Goal: Information Seeking & Learning: Learn about a topic

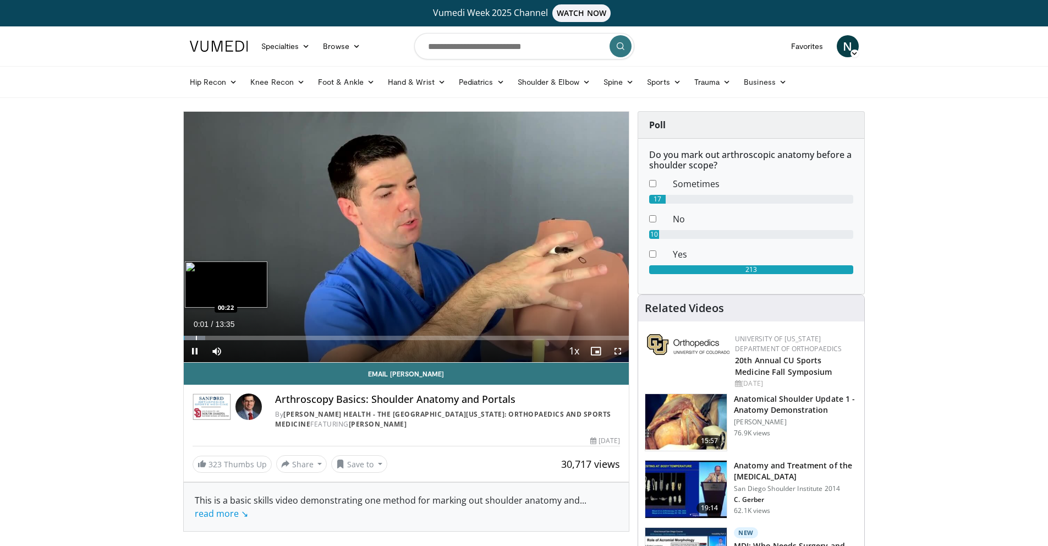
click at [196, 336] on div "Progress Bar" at bounding box center [196, 338] width 1 height 4
click at [621, 352] on span "Video Player" at bounding box center [618, 351] width 22 height 22
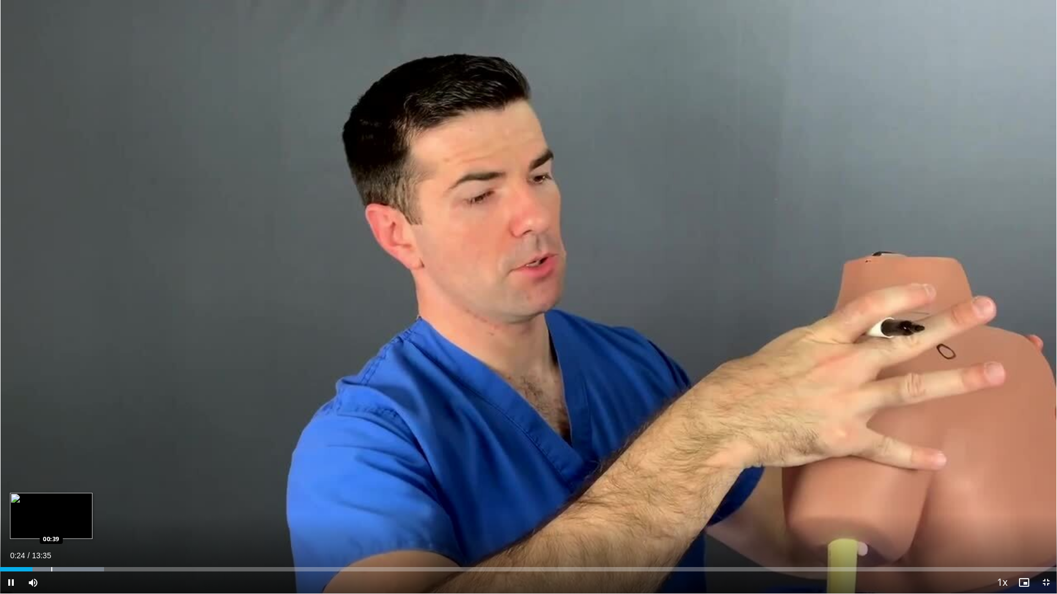
click at [51, 545] on div "Progress Bar" at bounding box center [51, 569] width 1 height 4
click at [79, 545] on div "Current Time 0:39 / Duration 13:35 Pause Skip Backward Skip Forward Mute 100% L…" at bounding box center [528, 583] width 1057 height 22
click at [66, 545] on div "Progress Bar" at bounding box center [65, 569] width 1 height 4
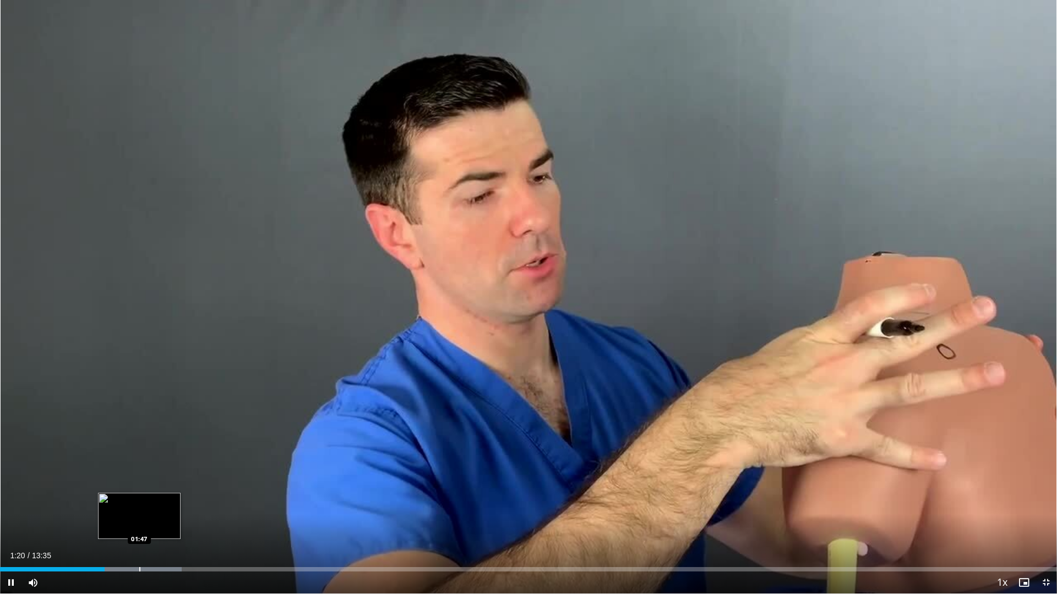
click at [139, 545] on div "Progress Bar" at bounding box center [139, 569] width 1 height 4
click at [163, 545] on div "Progress Bar" at bounding box center [163, 569] width 1 height 4
click at [185, 545] on div "Progress Bar" at bounding box center [185, 569] width 1 height 4
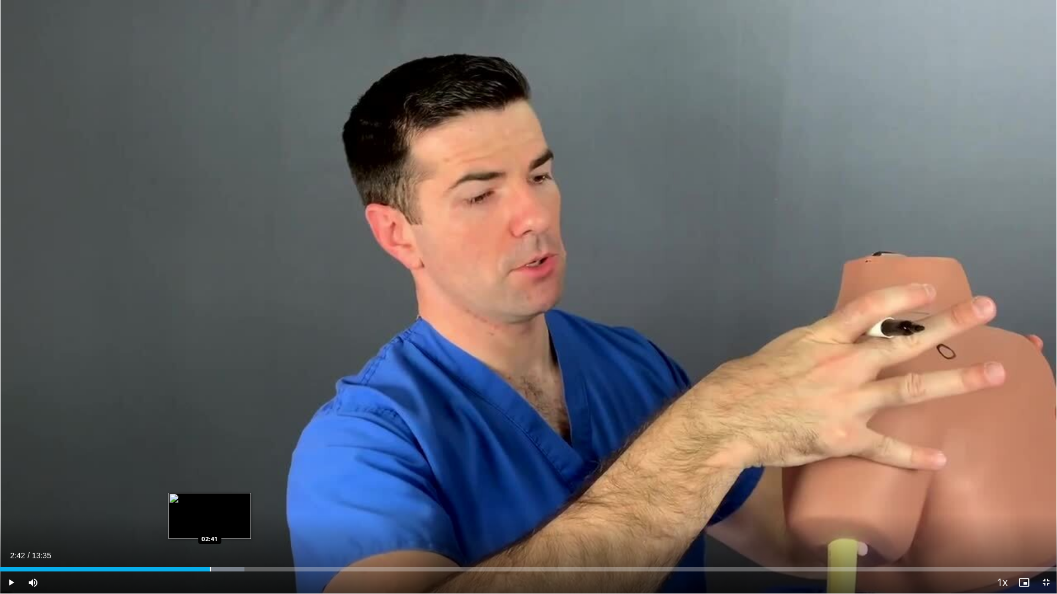
click at [210, 545] on div "Progress Bar" at bounding box center [210, 569] width 1 height 4
click at [253, 545] on div "Progress Bar" at bounding box center [253, 569] width 1 height 4
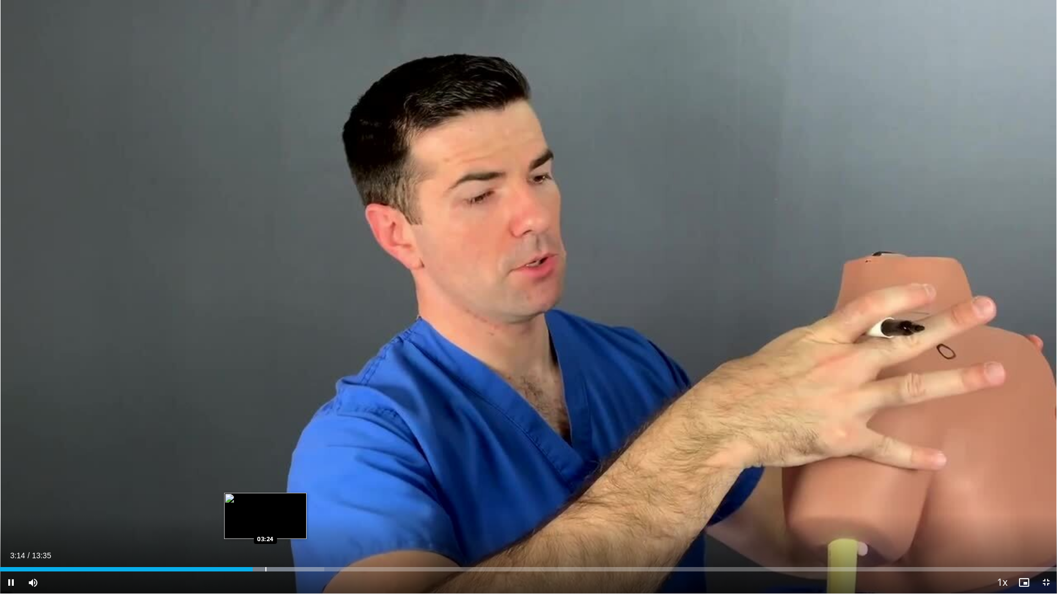
click at [265, 545] on div "Progress Bar" at bounding box center [265, 569] width 1 height 4
click at [287, 545] on div "Progress Bar" at bounding box center [287, 569] width 1 height 4
click at [309, 545] on div "Progress Bar" at bounding box center [309, 569] width 1 height 4
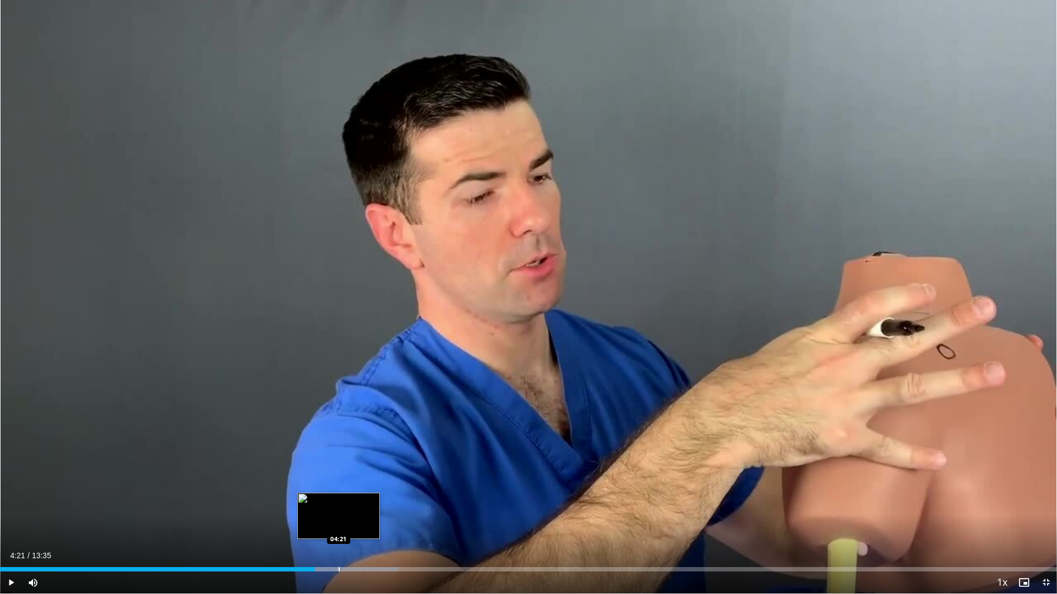
click at [338, 545] on div "Progress Bar" at bounding box center [338, 569] width 1 height 4
click at [354, 545] on div "Progress Bar" at bounding box center [354, 569] width 1 height 4
click at [373, 545] on div "Progress Bar" at bounding box center [371, 569] width 1 height 4
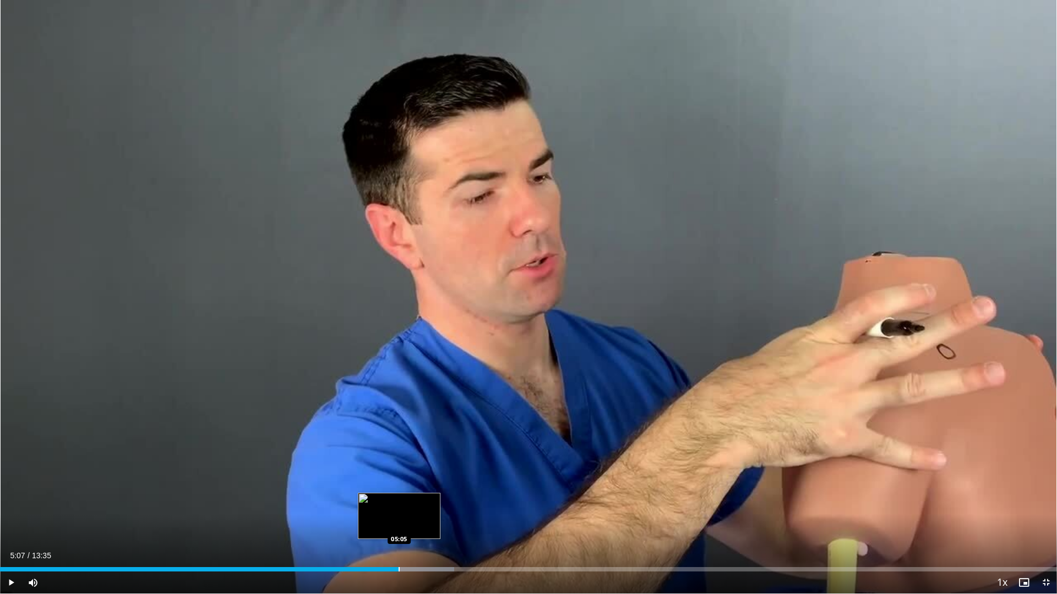
click at [399, 545] on div "Progress Bar" at bounding box center [398, 569] width 1 height 4
click at [437, 545] on div "Progress Bar" at bounding box center [437, 569] width 1 height 4
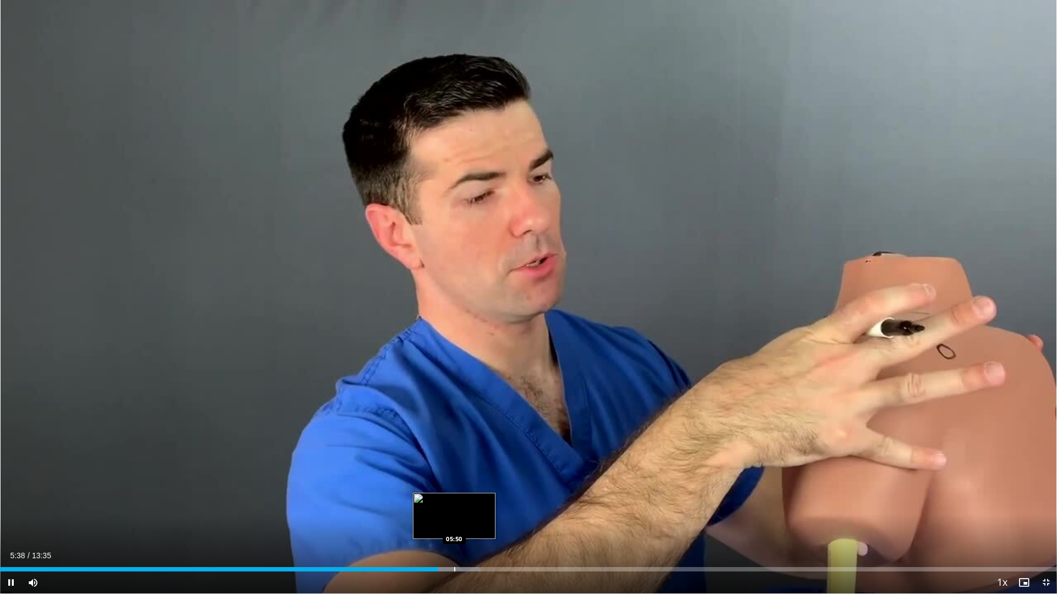
click at [455, 545] on div "Progress Bar" at bounding box center [454, 569] width 1 height 4
click at [475, 545] on div "Progress Bar" at bounding box center [475, 569] width 1 height 4
click at [488, 545] on div "Progress Bar" at bounding box center [488, 569] width 1 height 4
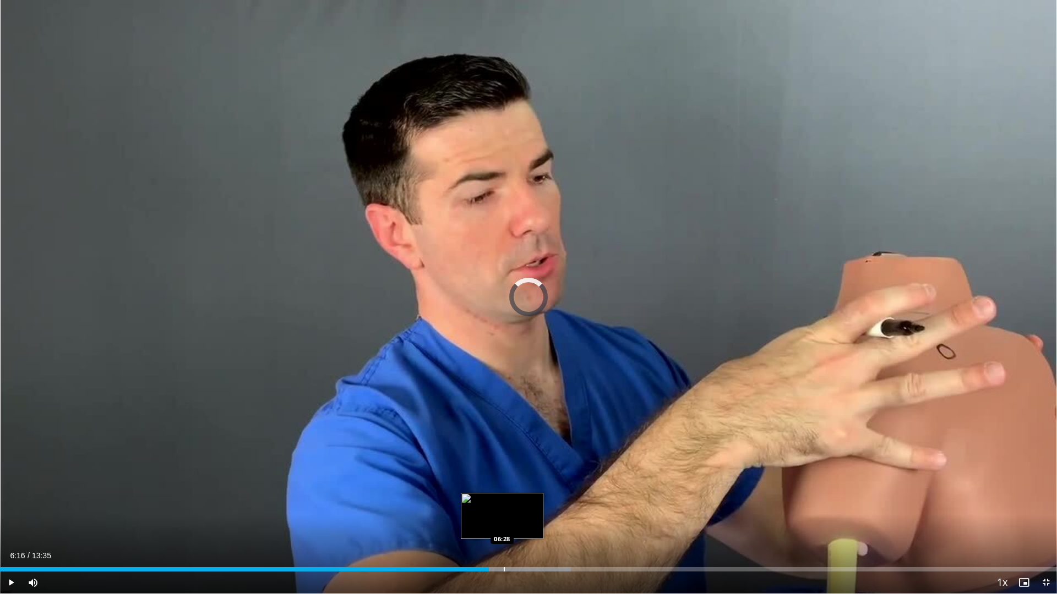
click at [504, 545] on div "Progress Bar" at bounding box center [504, 569] width 1 height 4
click at [524, 545] on div "Progress Bar" at bounding box center [524, 569] width 1 height 4
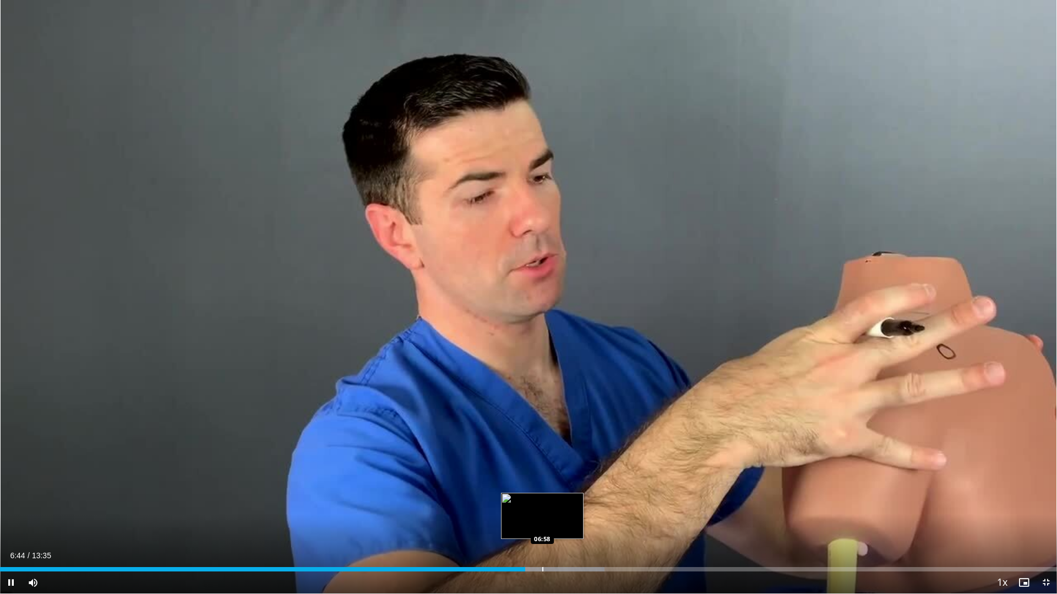
click at [543, 545] on div "Progress Bar" at bounding box center [542, 569] width 1 height 4
click at [566, 545] on div "Progress Bar" at bounding box center [566, 569] width 1 height 4
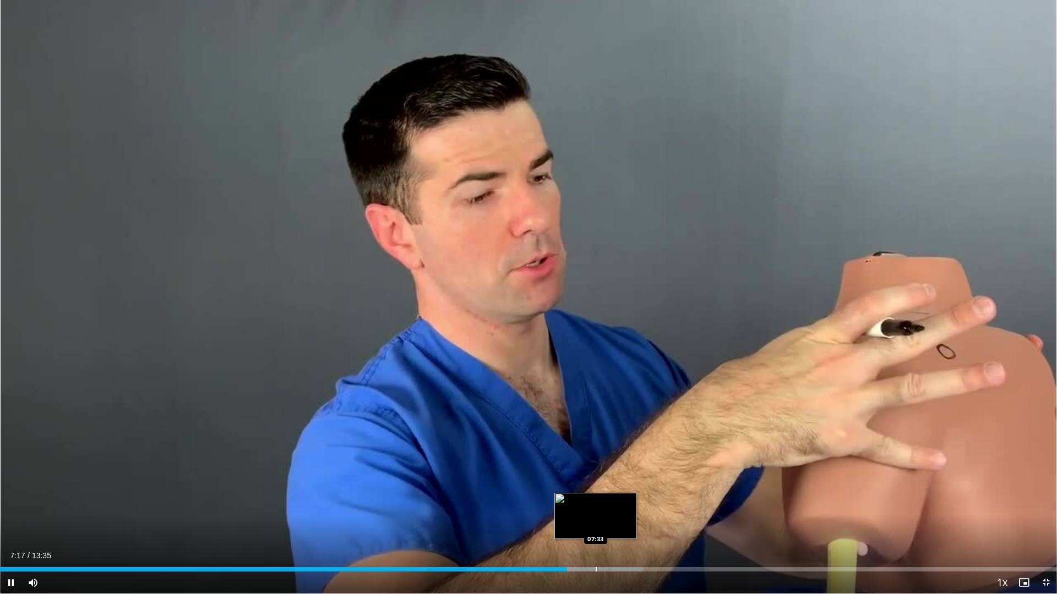
click at [595, 545] on div "Progress Bar" at bounding box center [595, 569] width 1 height 4
click at [609, 545] on div "Progress Bar" at bounding box center [605, 569] width 99 height 4
click at [627, 545] on div "Progress Bar" at bounding box center [627, 569] width 1 height 4
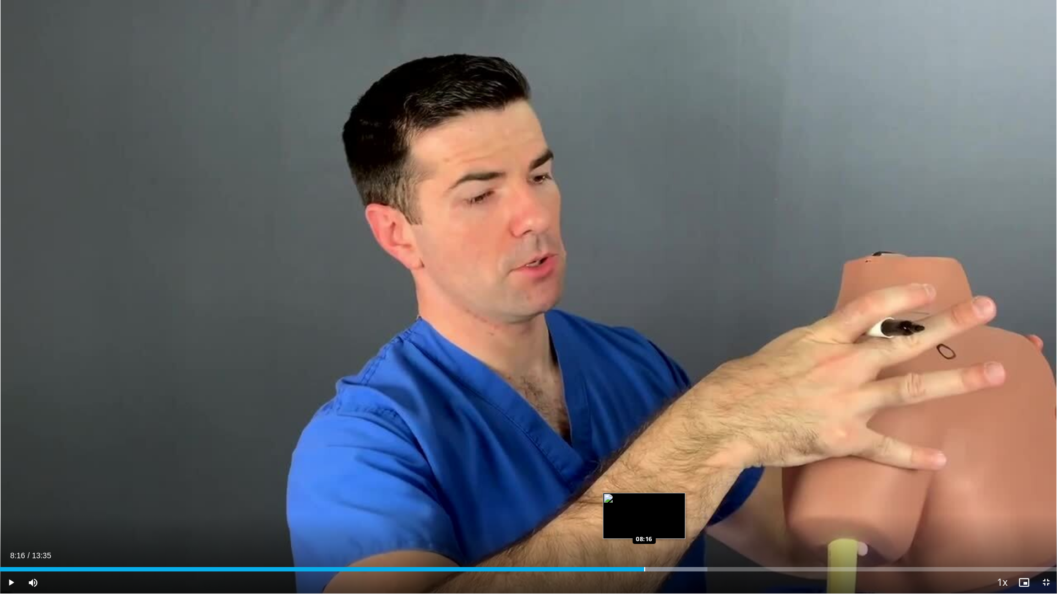
click at [644, 545] on div "Progress Bar" at bounding box center [644, 569] width 1 height 4
click at [666, 545] on div "Loaded : 66.92% 08:17 08:27" at bounding box center [528, 569] width 1057 height 4
click at [684, 545] on div "Progress Bar" at bounding box center [684, 569] width 1 height 4
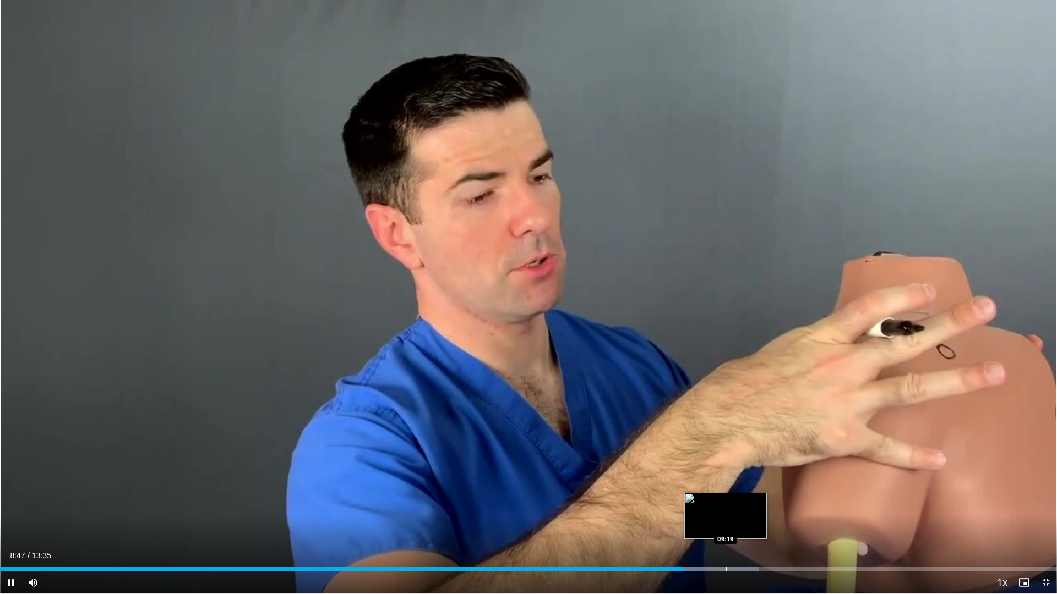
click at [724, 545] on div "Loaded : 71.79% 08:47 09:19" at bounding box center [528, 566] width 1057 height 10
click at [748, 545] on div "Progress Bar" at bounding box center [748, 569] width 1 height 4
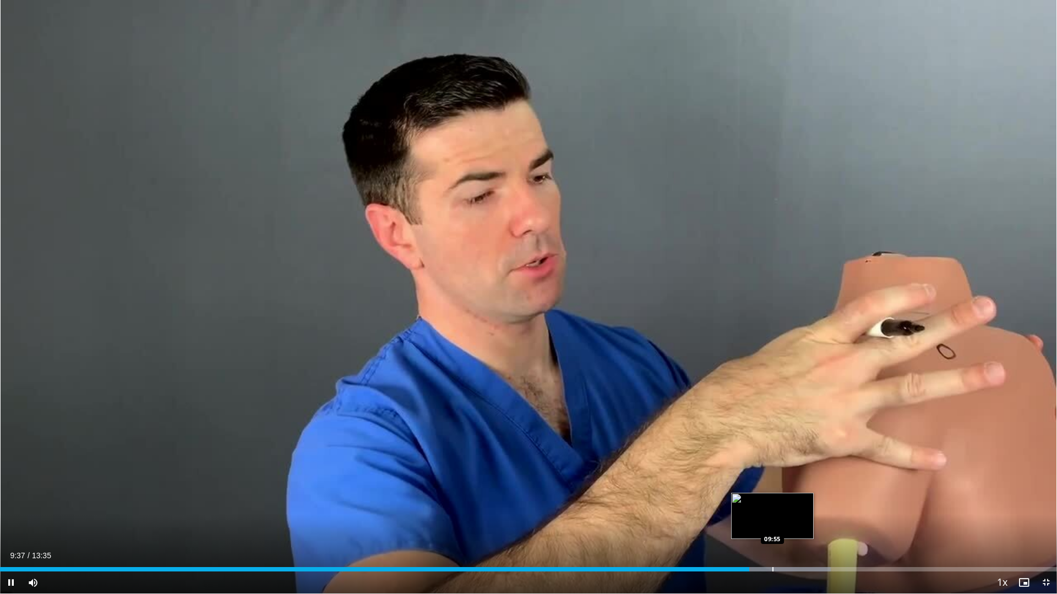
click at [773, 545] on div "Progress Bar" at bounding box center [772, 569] width 1 height 4
click at [788, 545] on div "Progress Bar" at bounding box center [787, 569] width 1 height 4
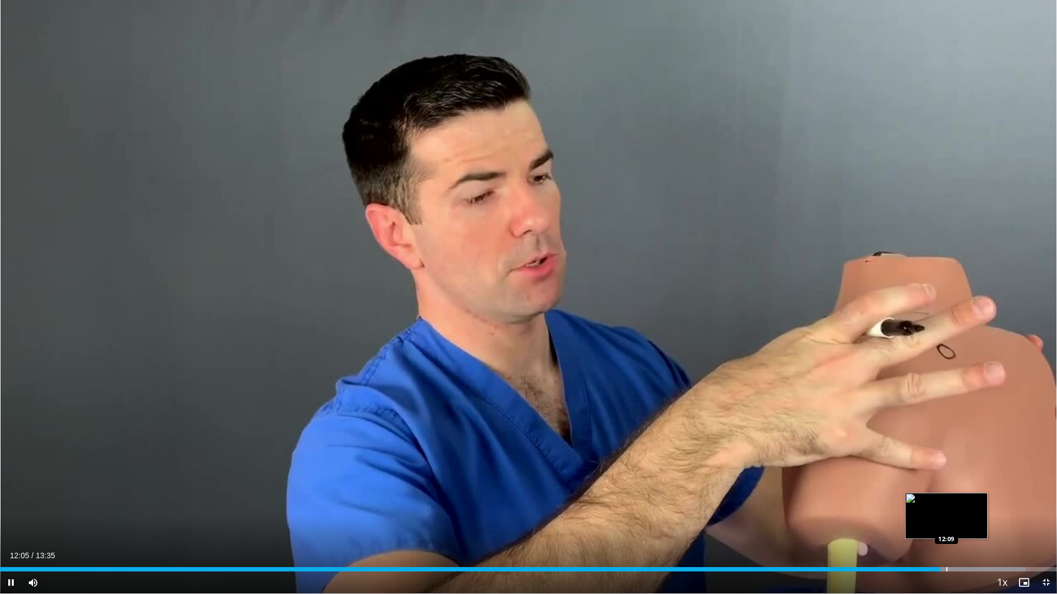
click at [946, 545] on div "Progress Bar" at bounding box center [946, 569] width 1 height 4
click at [959, 545] on div "Progress Bar" at bounding box center [958, 569] width 1 height 4
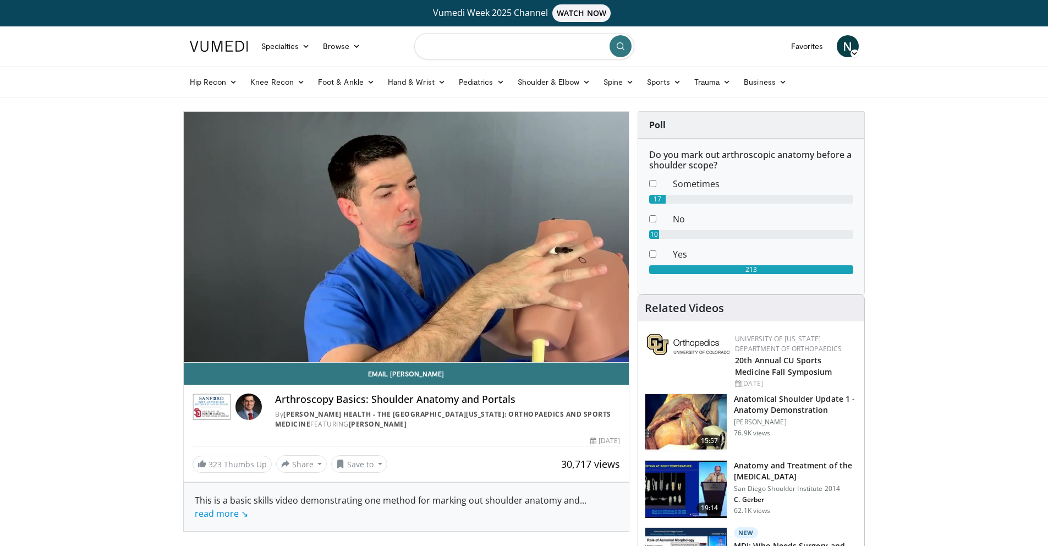
click at [456, 47] on input "Search topics, interventions" at bounding box center [524, 46] width 220 height 26
type input "**********"
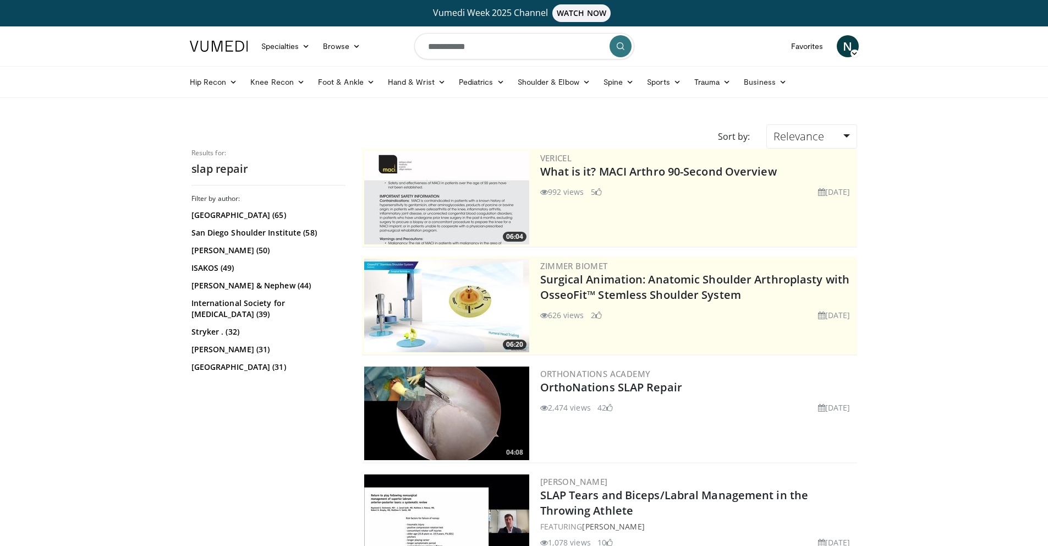
click at [455, 420] on img at bounding box center [446, 414] width 165 height 94
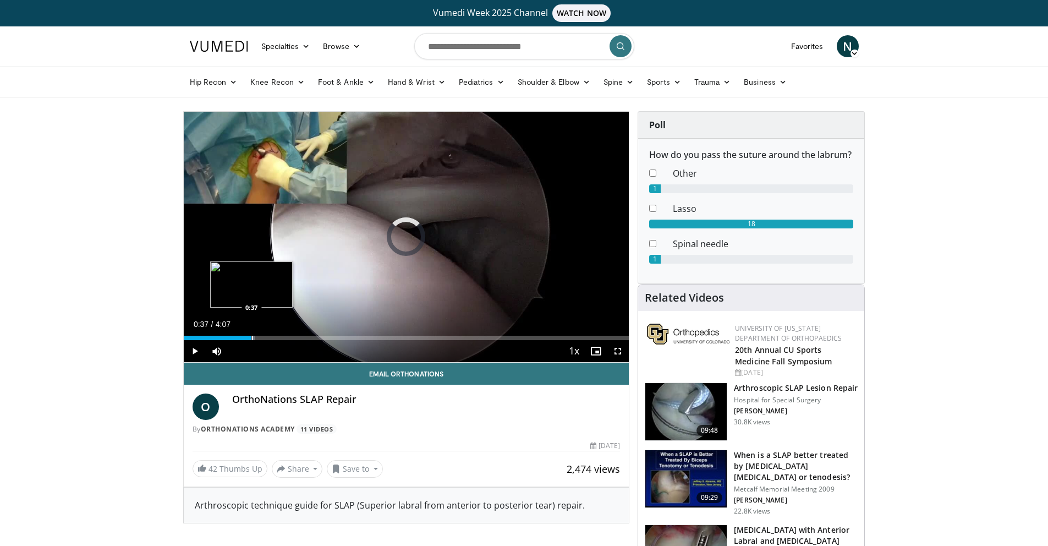
click at [252, 336] on div "Progress Bar" at bounding box center [252, 338] width 1 height 4
click at [618, 352] on span "Video Player" at bounding box center [618, 351] width 22 height 22
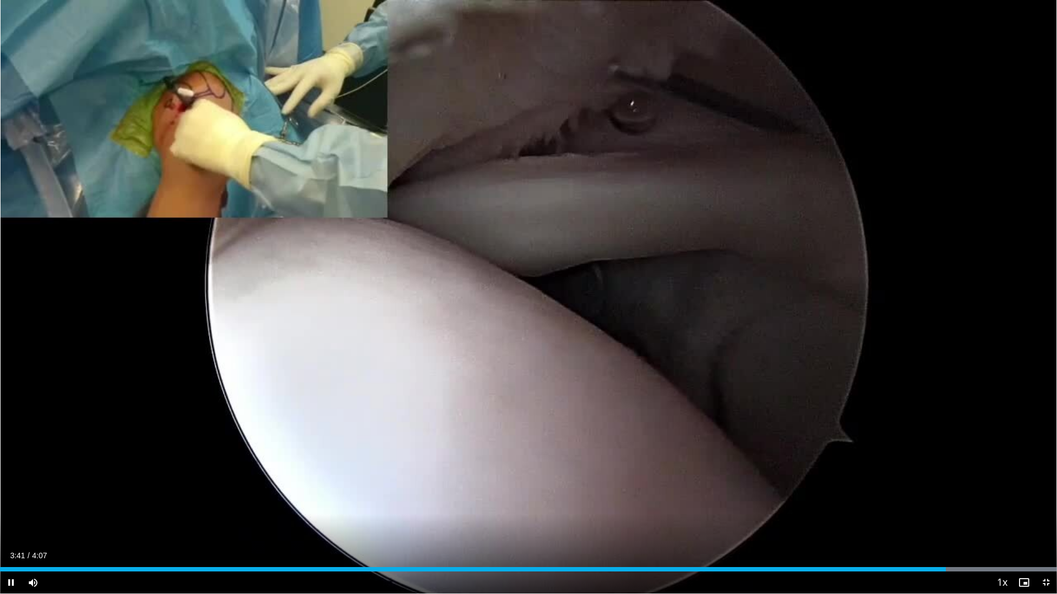
click at [513, 545] on div "Current Time 3:41 / Duration 4:07 Pause Skip Backward Skip Forward Mute 0% Load…" at bounding box center [528, 583] width 1057 height 22
click at [536, 545] on div "Progress Bar" at bounding box center [536, 569] width 1 height 4
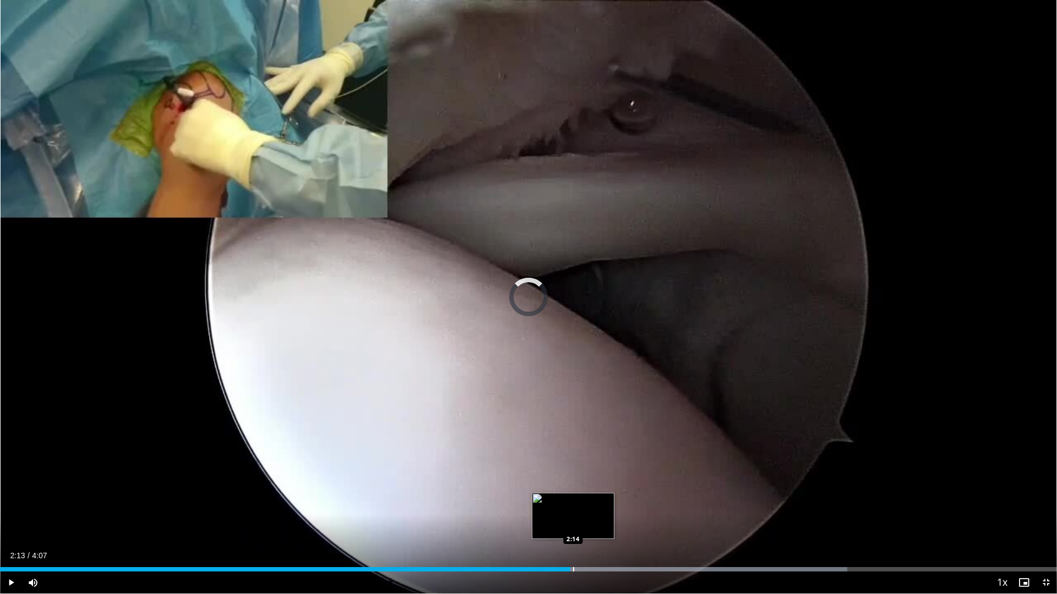
click at [573, 545] on div "Progress Bar" at bounding box center [573, 569] width 1 height 4
click at [582, 545] on div "Progress Bar" at bounding box center [581, 569] width 1 height 4
click at [589, 545] on div "Progress Bar" at bounding box center [589, 569] width 1 height 4
click at [603, 545] on div "Progress Bar" at bounding box center [603, 569] width 1 height 4
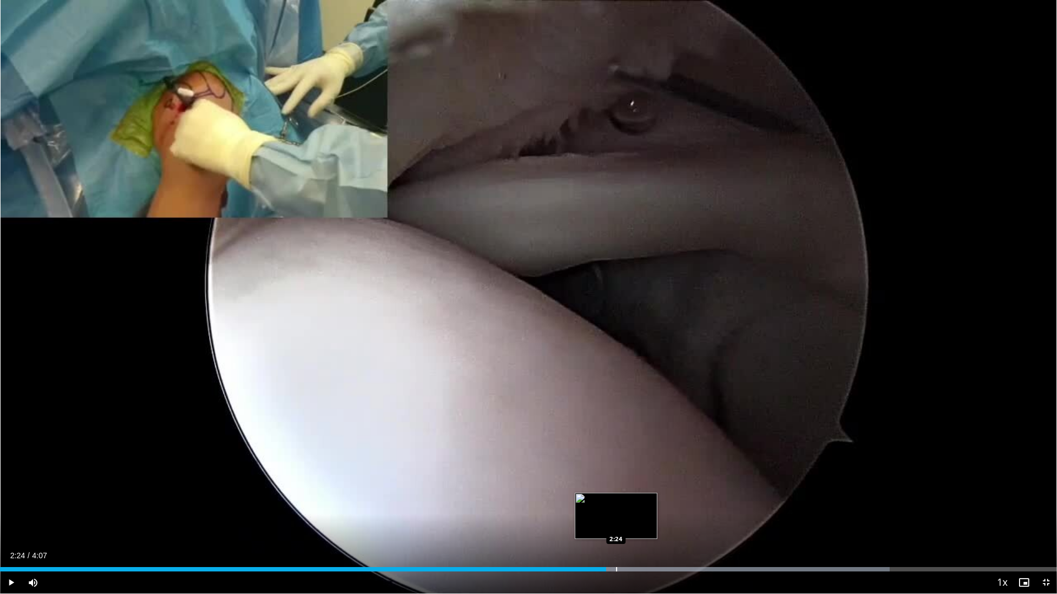
click at [616, 545] on div "Progress Bar" at bounding box center [616, 569] width 1 height 4
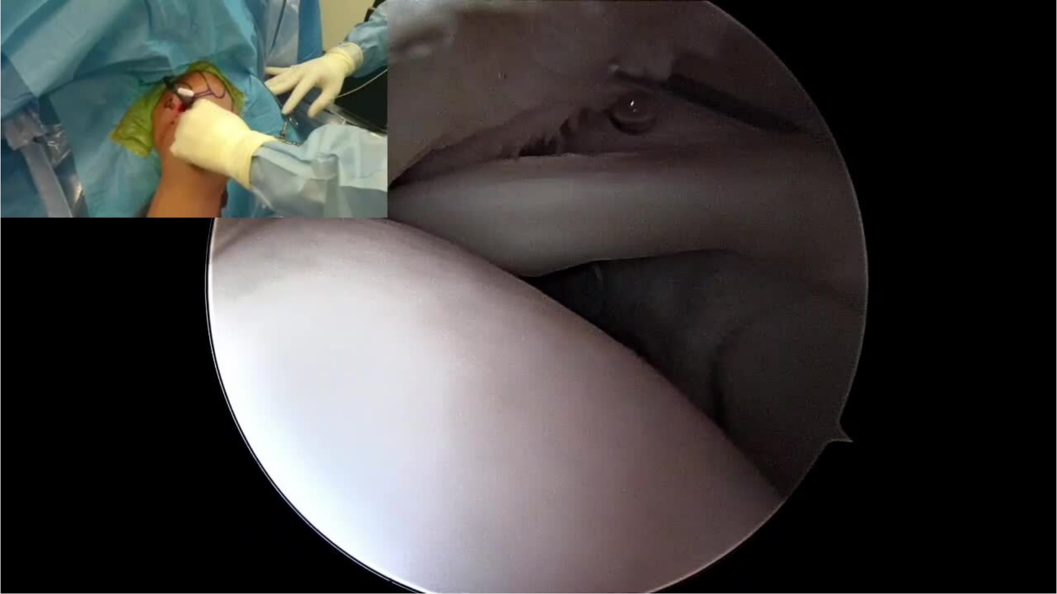
click at [630, 545] on video-js "**********" at bounding box center [528, 297] width 1057 height 594
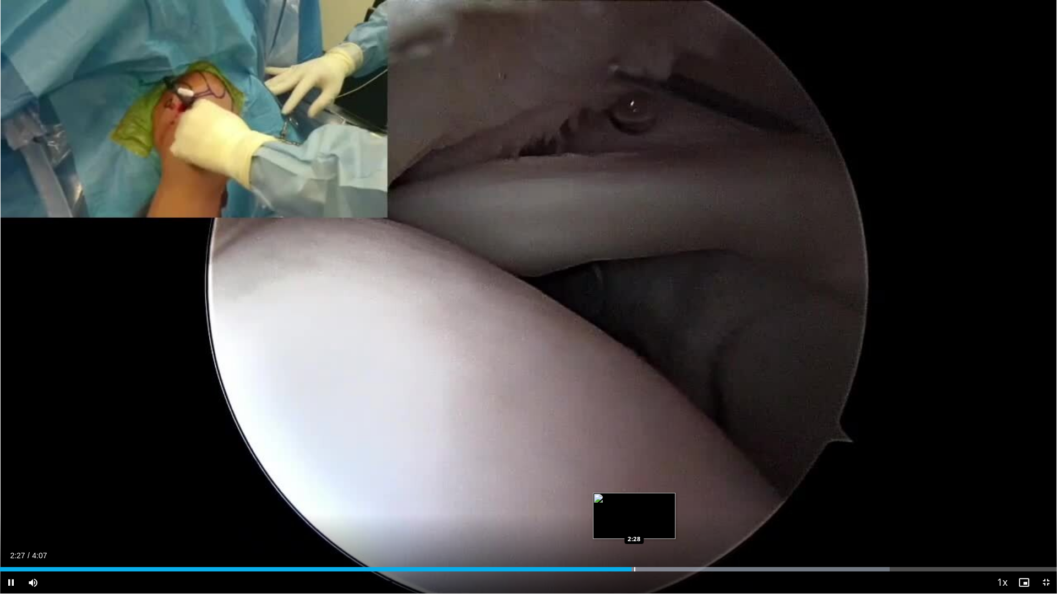
click at [634, 545] on div "Progress Bar" at bounding box center [634, 569] width 1 height 4
click at [642, 545] on div "Progress Bar" at bounding box center [642, 569] width 1 height 4
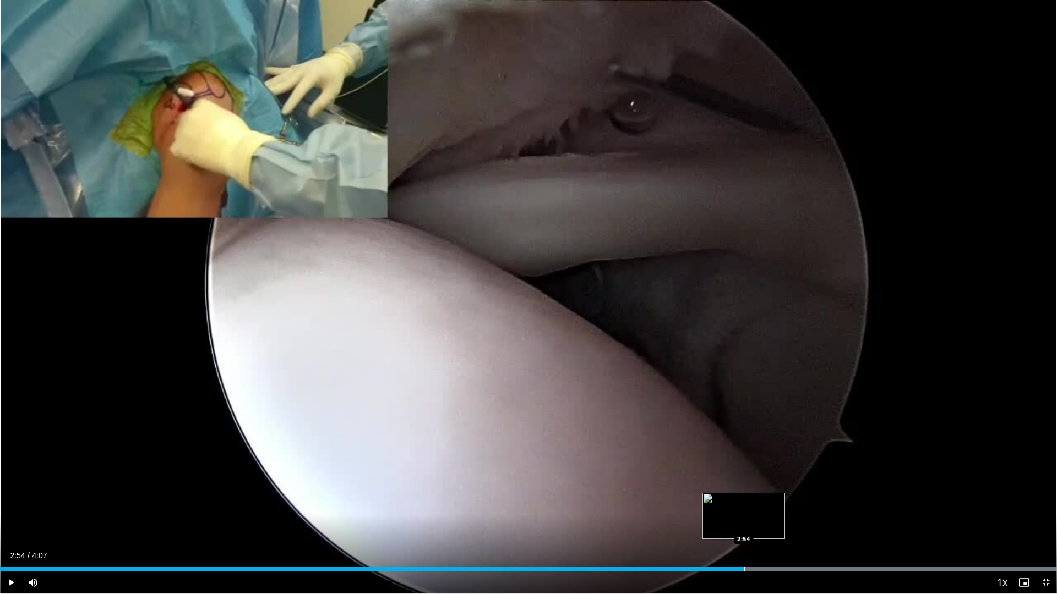
click at [744, 545] on div "Progress Bar" at bounding box center [744, 569] width 1 height 4
click at [763, 545] on div "Progress Bar" at bounding box center [763, 569] width 1 height 4
click at [775, 545] on div "Progress Bar" at bounding box center [774, 569] width 1 height 4
click at [800, 545] on div "Progress Bar" at bounding box center [800, 569] width 1 height 4
